Goal: Task Accomplishment & Management: Use online tool/utility

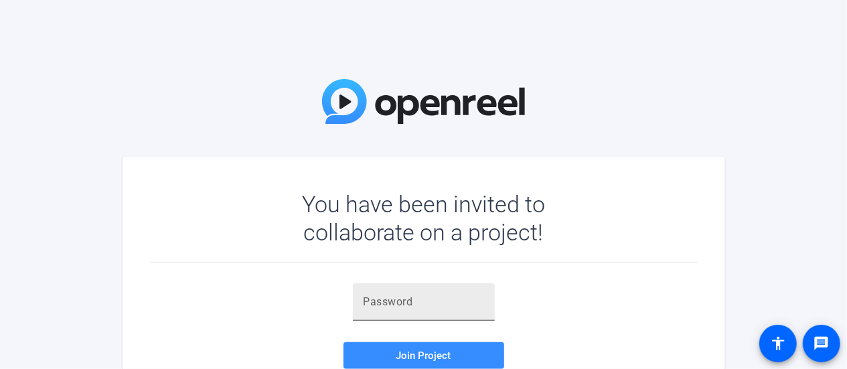
click at [399, 307] on input "text" at bounding box center [423, 302] width 120 height 16
paste input "=iS8u}"
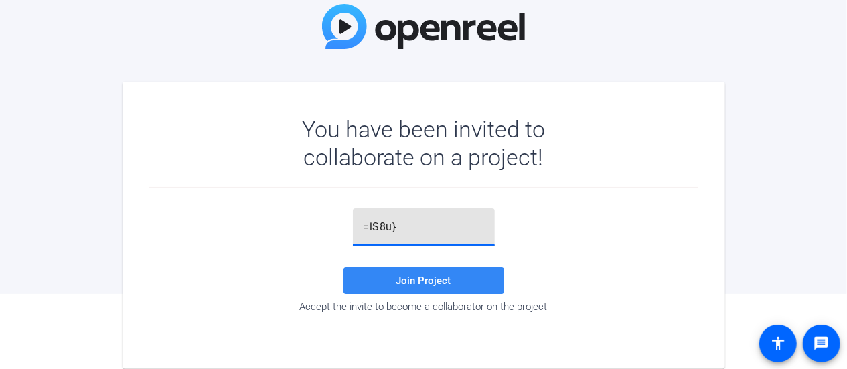
type input "=iS8u}"
click at [413, 278] on span "Join Project" at bounding box center [423, 280] width 55 height 12
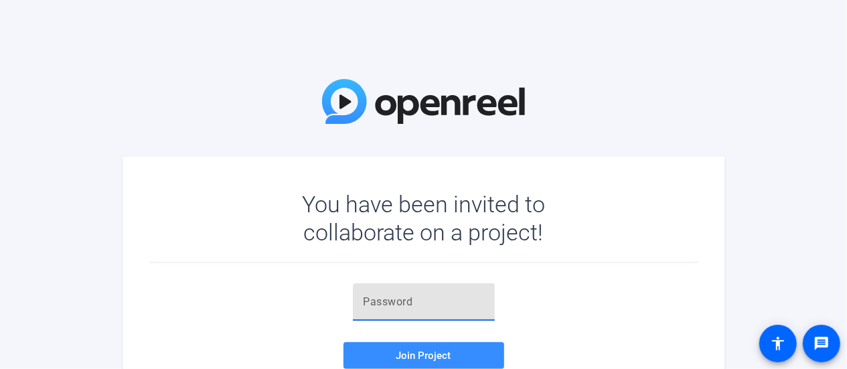
click at [405, 303] on input "text" at bounding box center [423, 302] width 120 height 16
paste input "p1qmPT"
click at [424, 355] on span "Join Project" at bounding box center [423, 355] width 55 height 12
click at [365, 303] on input "p1qmPT" at bounding box center [423, 302] width 120 height 16
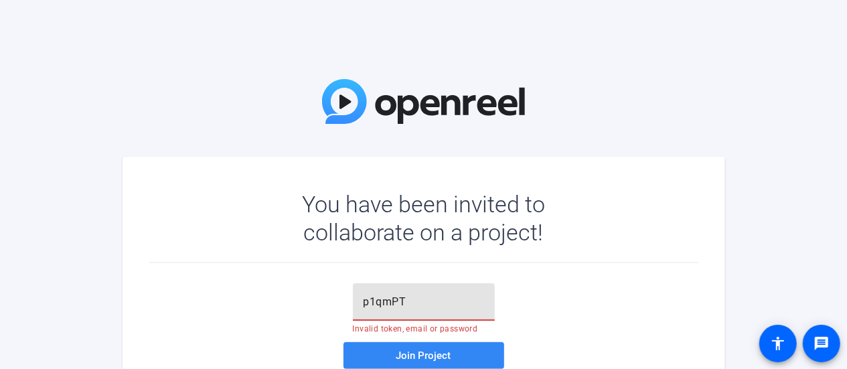
click at [440, 349] on span "Join Project" at bounding box center [423, 355] width 55 height 12
click at [441, 304] on input "p1qmPT" at bounding box center [423, 302] width 120 height 16
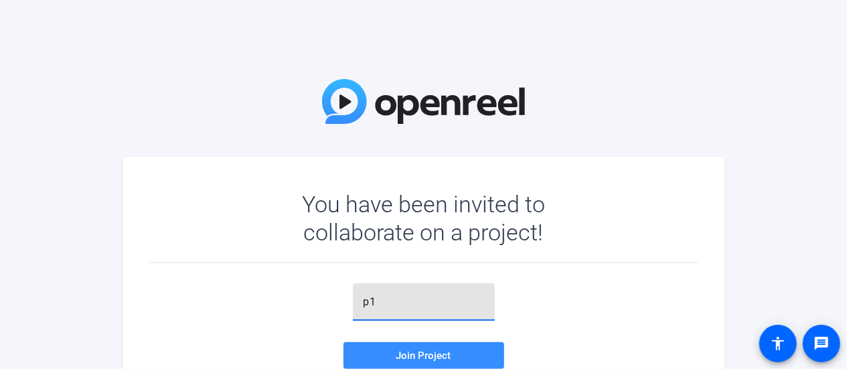
type input "p"
click at [365, 302] on input "text" at bounding box center [423, 302] width 120 height 16
paste input "p1qmPT"
type input "p1qmPT"
click at [442, 360] on span "Join Project" at bounding box center [423, 355] width 55 height 12
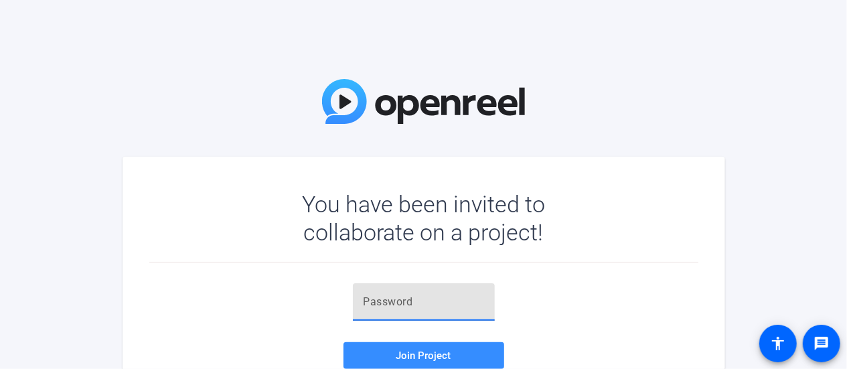
click at [365, 302] on input "text" at bounding box center [423, 302] width 120 height 16
paste input "p1qmPT"
type input "p1qmPT"
click at [414, 353] on span "Join Project" at bounding box center [423, 355] width 55 height 12
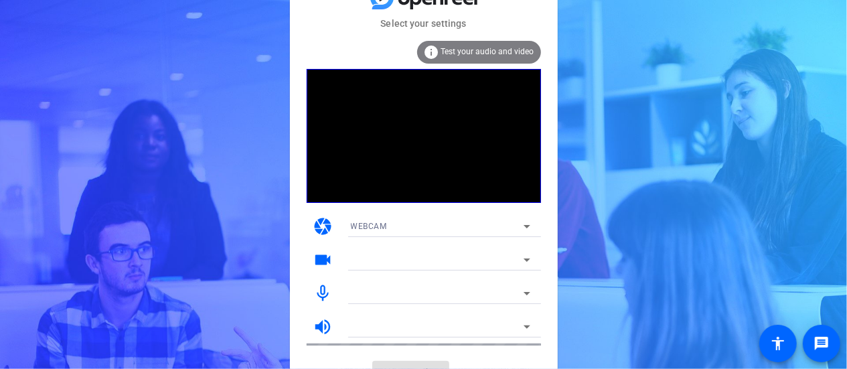
click at [414, 353] on mat-card-content "info Test your audio and video camera WEBCAM videocam mic_none volume_up" at bounding box center [424, 193] width 268 height 325
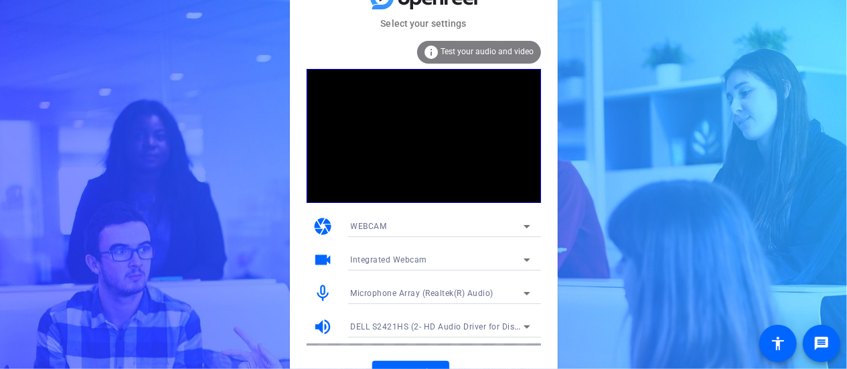
scroll to position [21, 0]
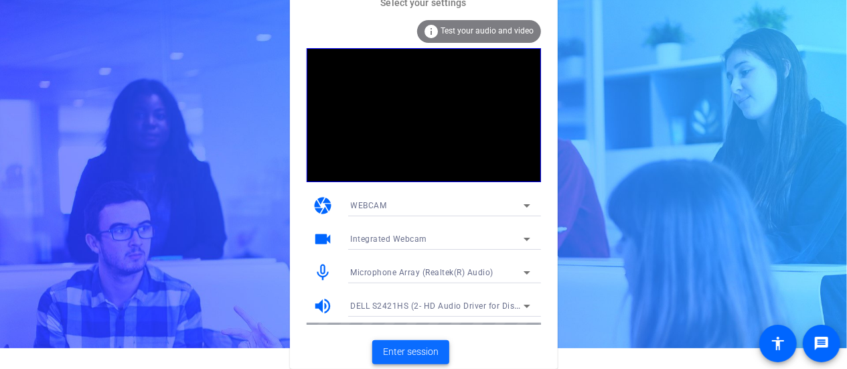
click at [418, 350] on span "Enter session" at bounding box center [411, 352] width 56 height 14
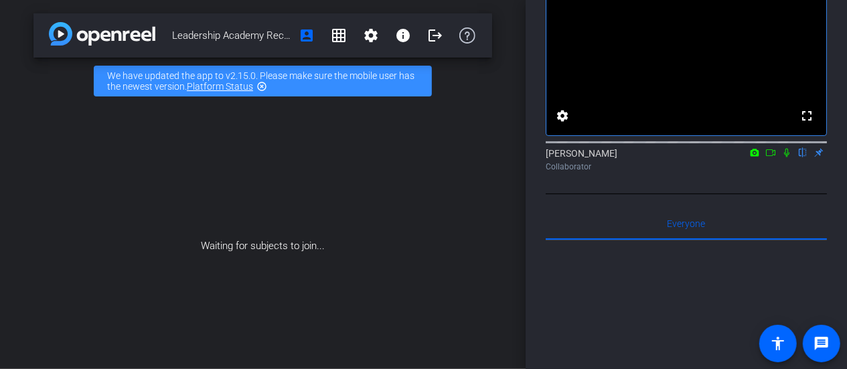
scroll to position [76, 0]
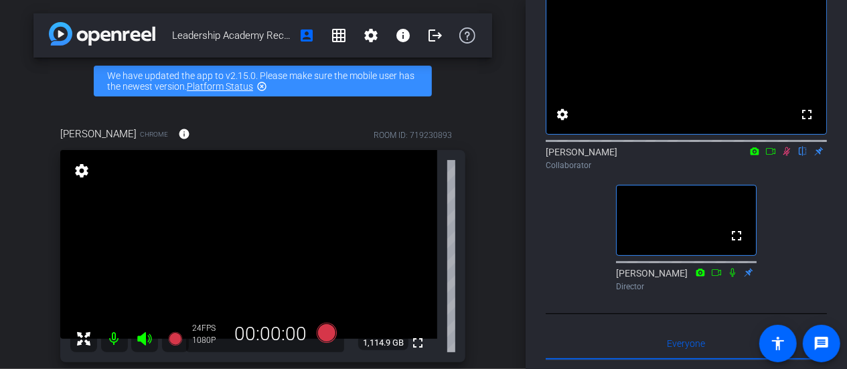
scroll to position [0, 0]
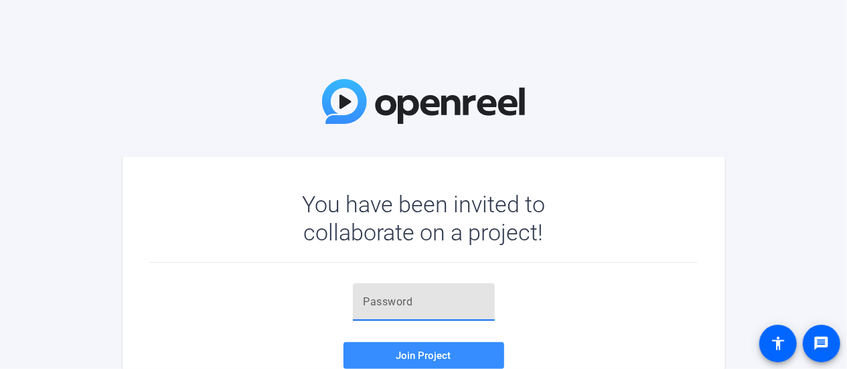
click at [381, 307] on input "text" at bounding box center [423, 302] width 120 height 16
paste input "p1qmPT"
type input "p1qmPT"
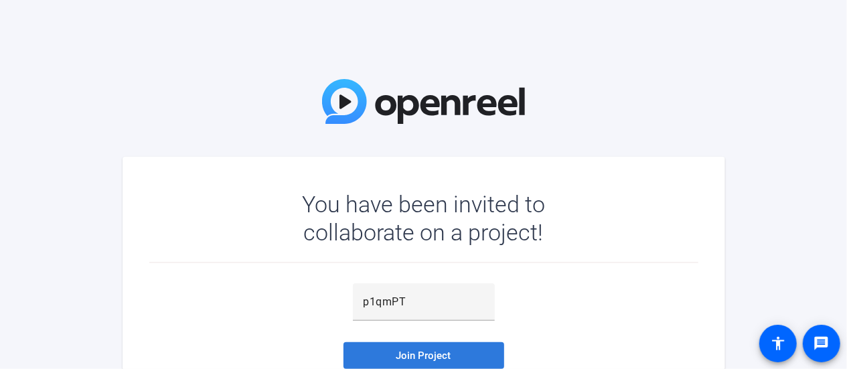
click at [426, 360] on span "Join Project" at bounding box center [423, 355] width 55 height 12
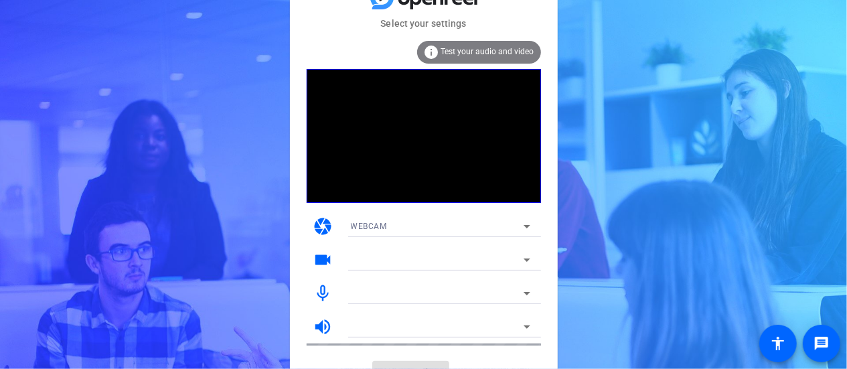
click at [505, 55] on span "Test your audio and video" at bounding box center [487, 51] width 93 height 9
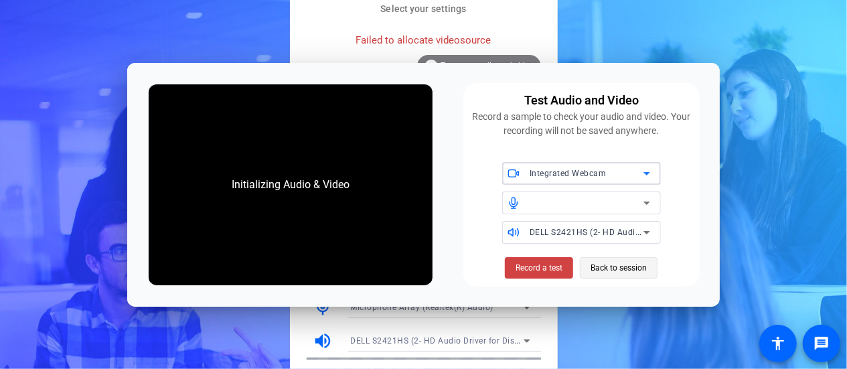
click at [624, 267] on span "Back to session" at bounding box center [618, 267] width 56 height 25
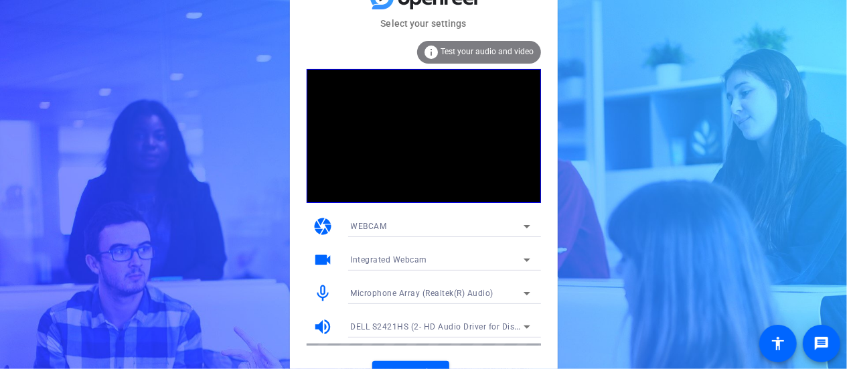
scroll to position [21, 0]
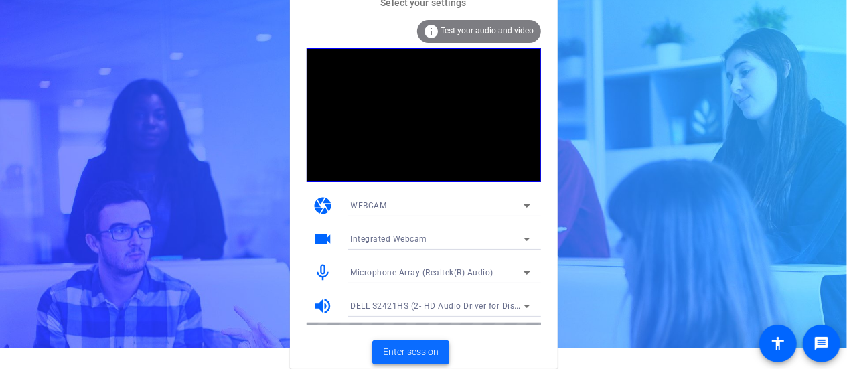
click at [408, 350] on span "Enter session" at bounding box center [411, 352] width 56 height 14
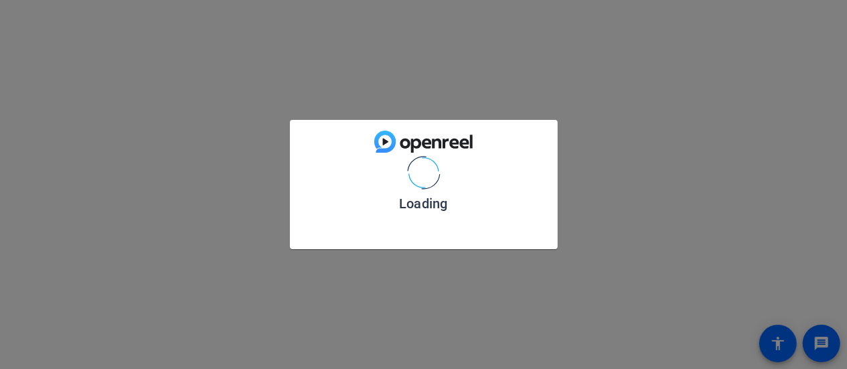
scroll to position [0, 0]
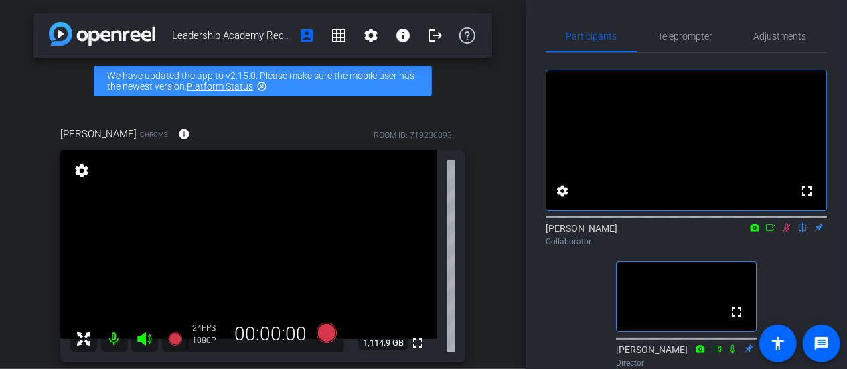
click at [211, 85] on link "Platform Status" at bounding box center [220, 86] width 66 height 11
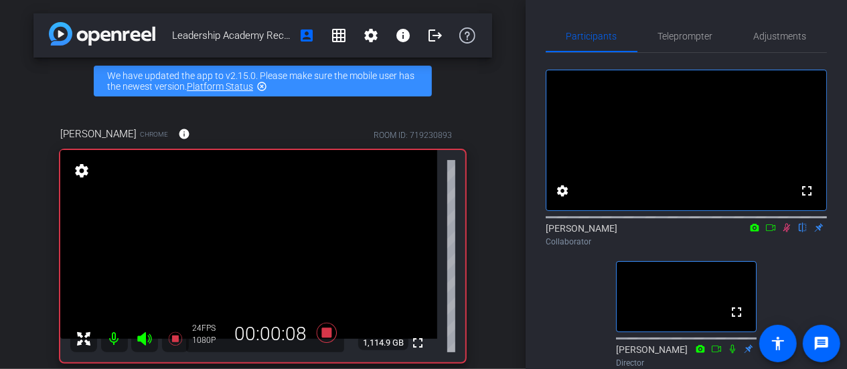
click at [768, 232] on icon at bounding box center [770, 227] width 11 height 9
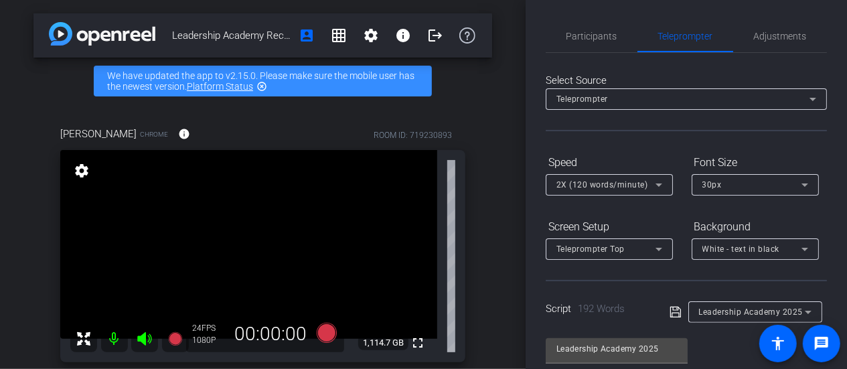
type input "Rally for Medical Research"
click at [612, 36] on span "Participants" at bounding box center [591, 35] width 51 height 9
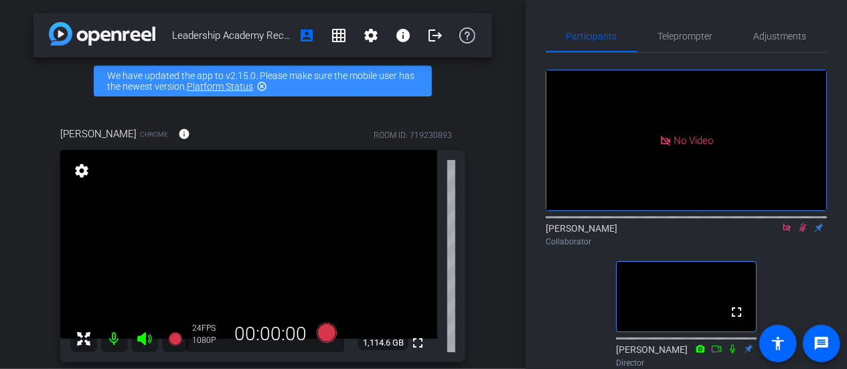
click at [679, 154] on div "No Video" at bounding box center [686, 140] width 280 height 140
click at [788, 222] on mat-icon at bounding box center [786, 228] width 16 height 12
